Goal: Information Seeking & Learning: Learn about a topic

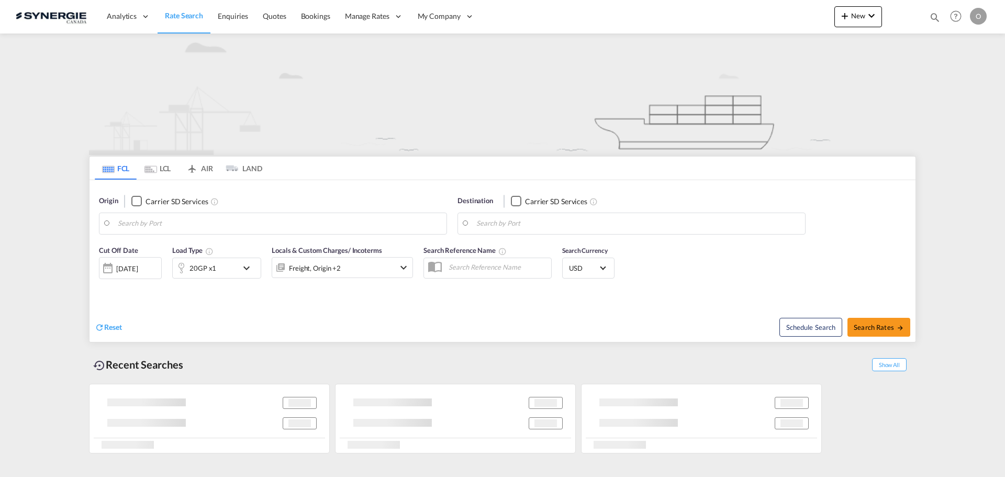
type input "Saskatoon, SK, CASAK"
type input "Navegantes, BRNVT"
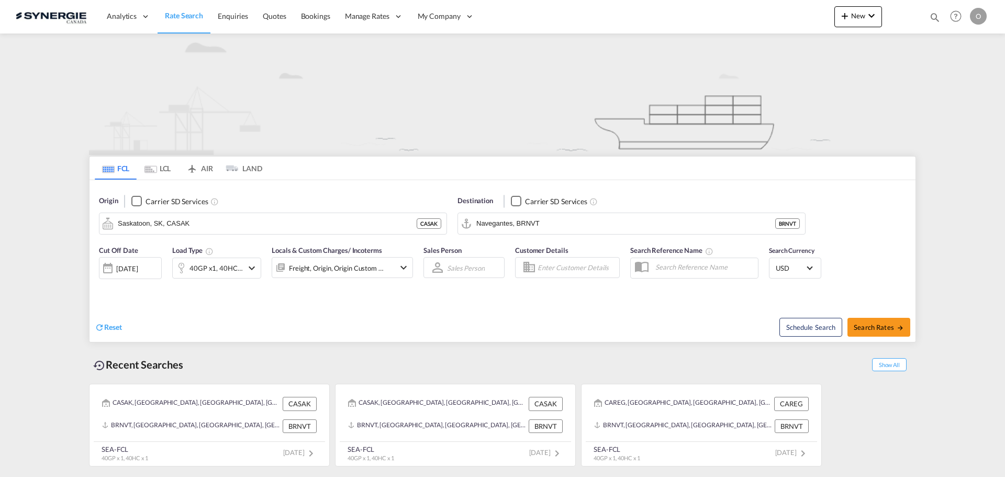
click at [934, 14] on md-icon "icon-magnify" at bounding box center [935, 18] width 12 height 12
click at [788, 20] on select "Bookings Quotes Enquiries" at bounding box center [768, 17] width 50 height 19
select select "Quotes"
click at [743, 8] on select "Bookings Quotes Enquiries" at bounding box center [768, 17] width 50 height 19
click at [813, 13] on input at bounding box center [856, 17] width 130 height 18
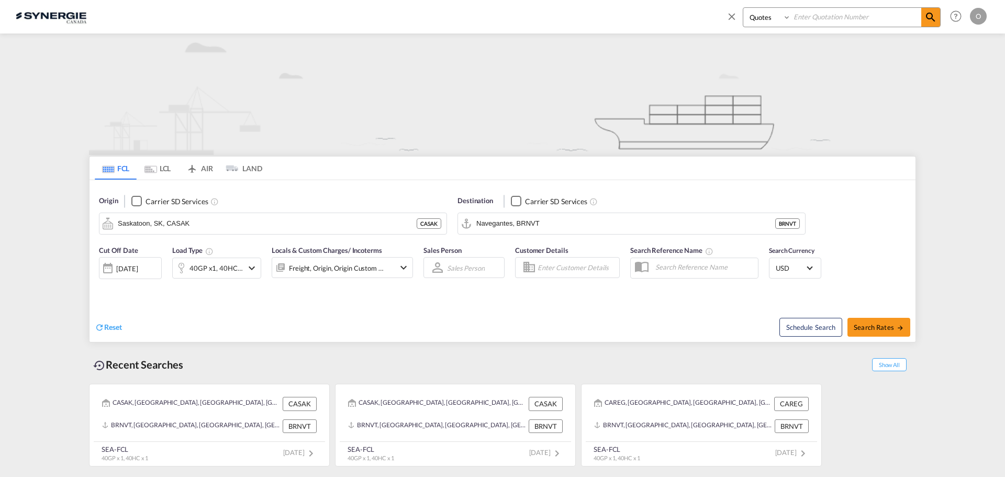
paste input "SYC000014315"
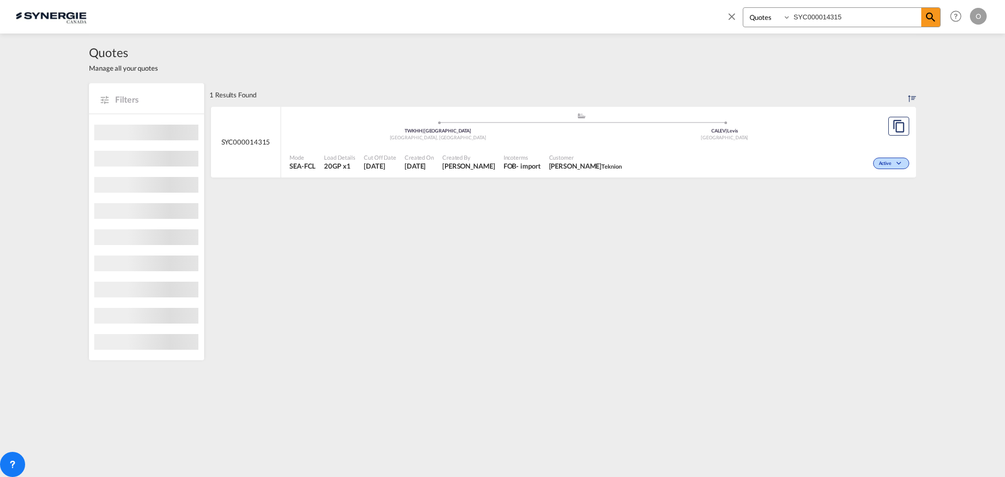
click at [428, 165] on span "[DATE]" at bounding box center [419, 165] width 29 height 9
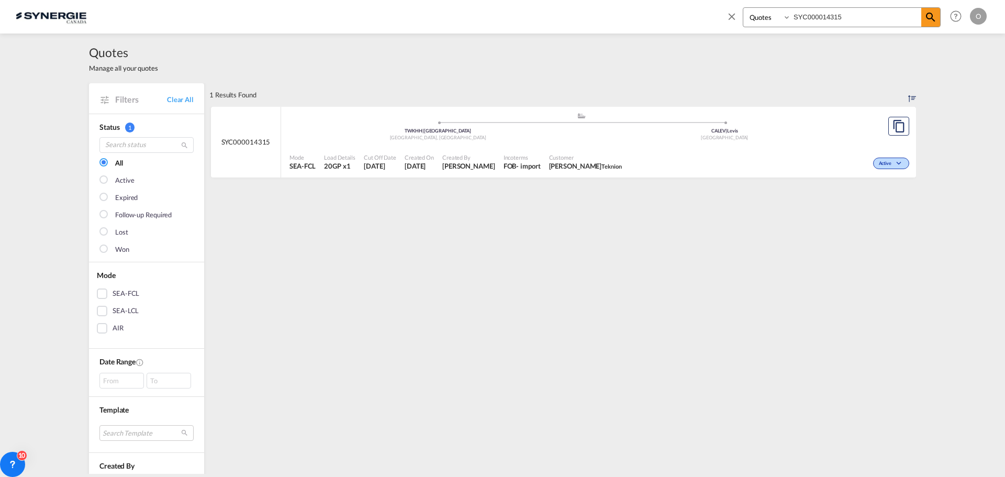
drag, startPoint x: 852, startPoint y: 14, endPoint x: 761, endPoint y: 9, distance: 90.7
click at [770, 12] on div "Bookings Quotes Enquiries SYC000014315" at bounding box center [842, 17] width 198 height 20
type input "13726"
click at [519, 171] on div "EXW" at bounding box center [511, 165] width 16 height 9
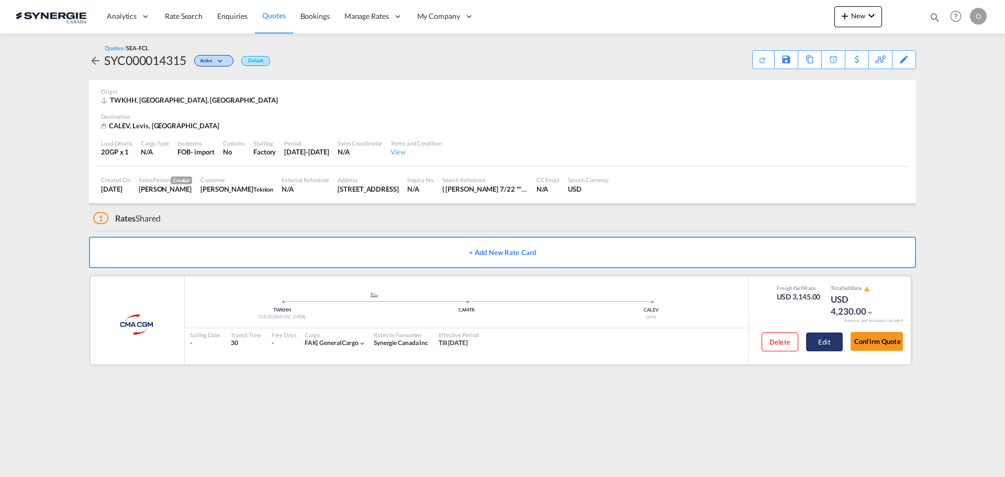
click at [824, 343] on button "Edit" at bounding box center [824, 341] width 37 height 19
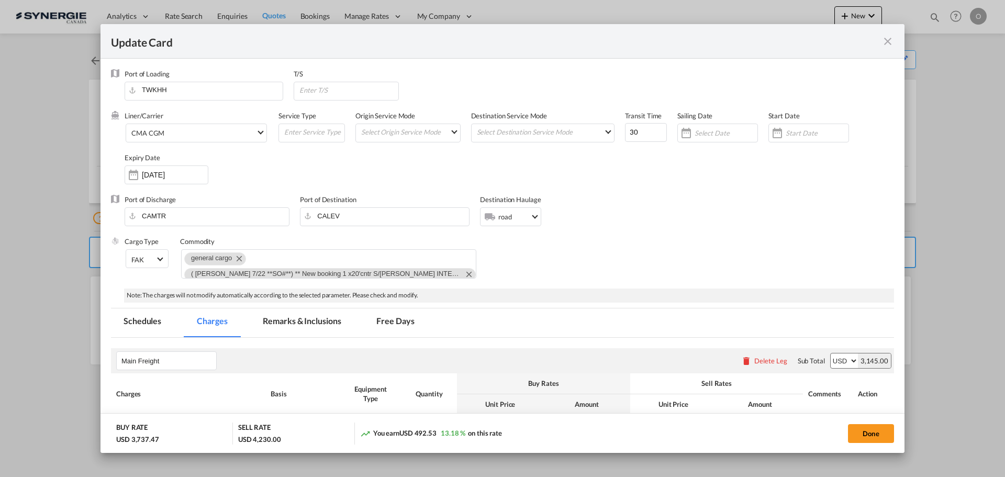
select select "per container"
select select "per B/L"
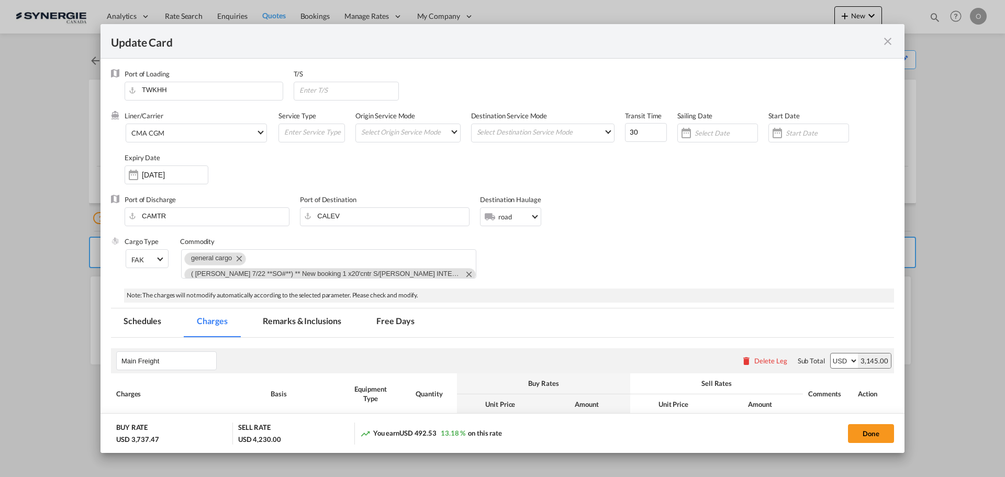
select select "per B/L"
select select "per shipment"
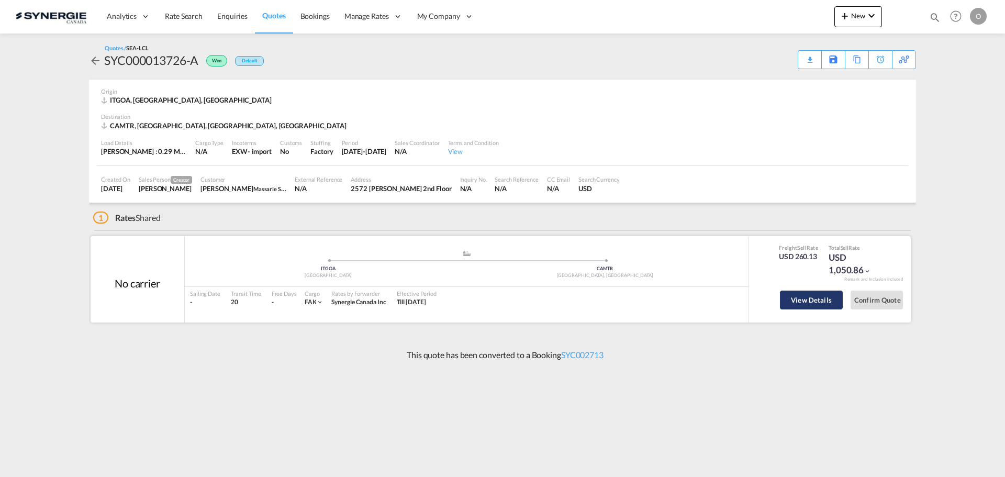
click at [808, 298] on button "View Details" at bounding box center [811, 300] width 63 height 19
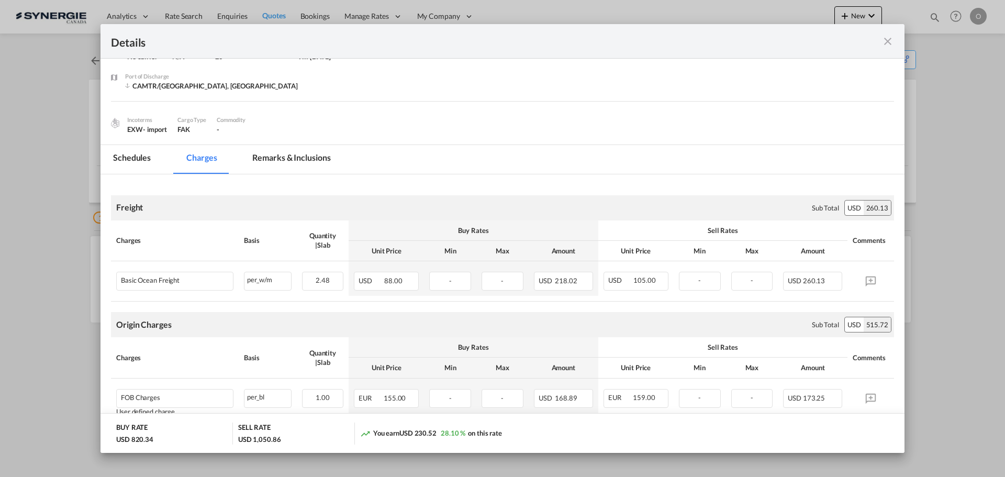
scroll to position [40, 0]
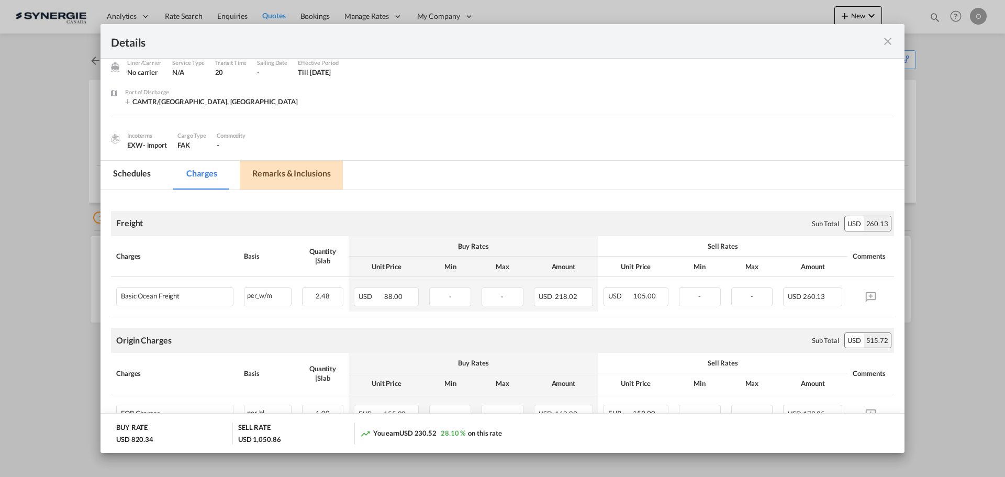
click at [285, 170] on md-tab-item "Remarks & Inclusions" at bounding box center [291, 175] width 103 height 29
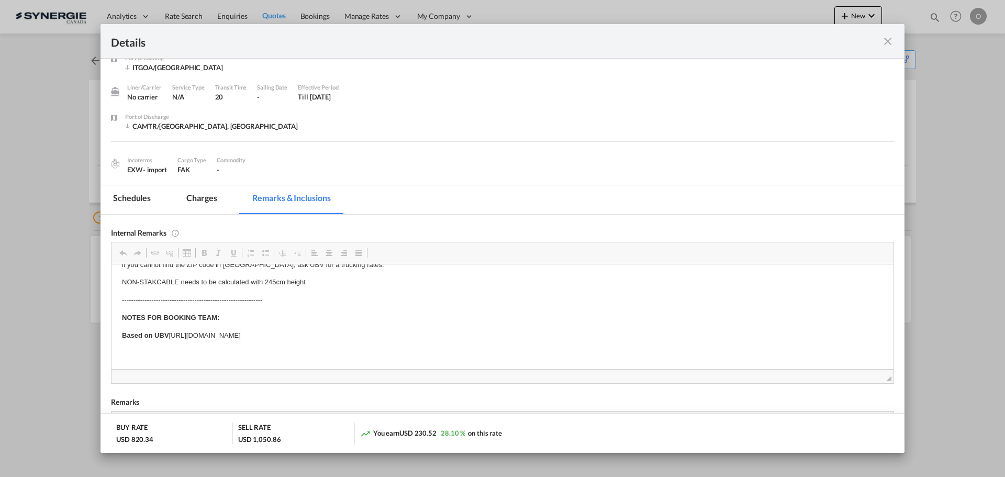
scroll to position [0, 0]
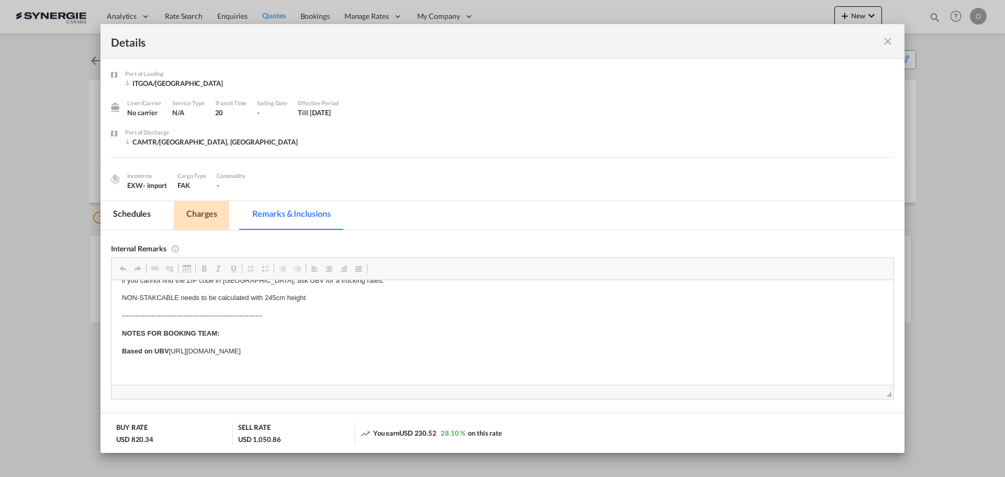
click at [203, 218] on md-tab-item "Charges" at bounding box center [201, 215] width 55 height 29
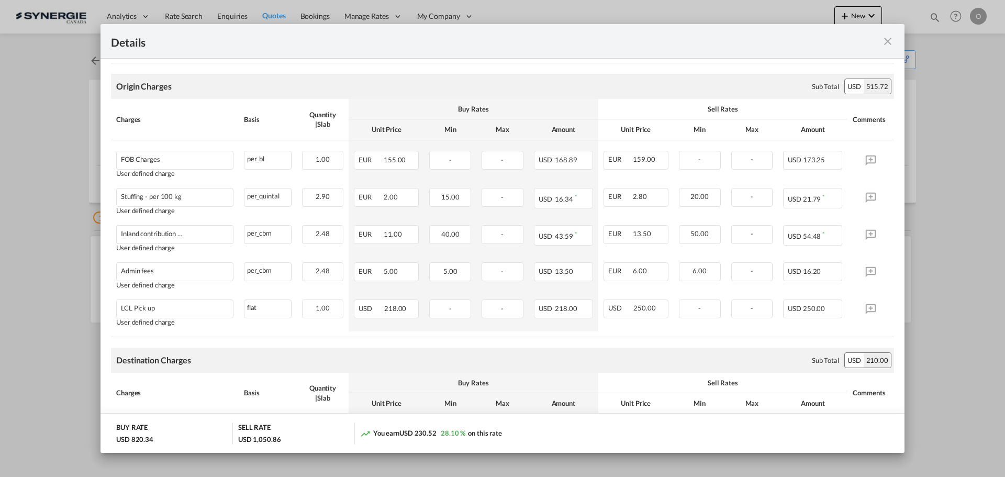
scroll to position [314, 0]
